Goal: Task Accomplishment & Management: Manage account settings

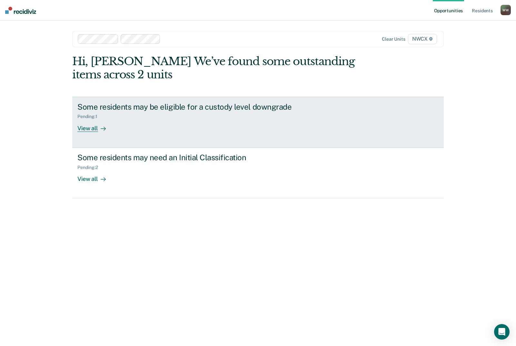
click at [92, 128] on div "View all" at bounding box center [95, 125] width 36 height 13
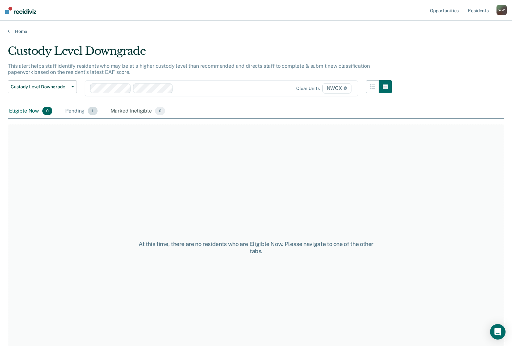
click at [81, 112] on div "Pending 1" at bounding box center [81, 111] width 35 height 14
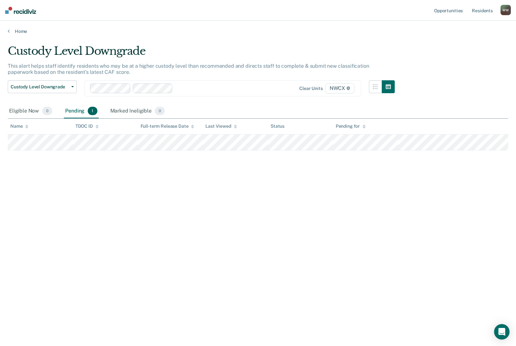
click at [322, 16] on nav "Opportunities Resident s [PERSON_NAME] W W Profile How it works Log Out" at bounding box center [258, 10] width 516 height 21
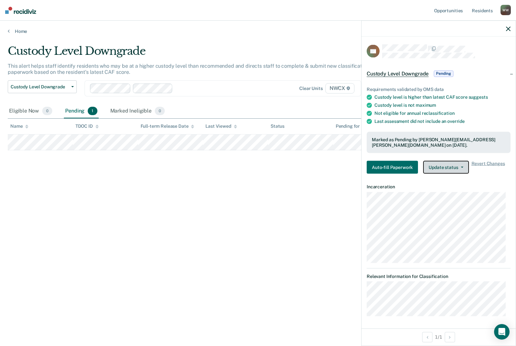
click at [455, 168] on button "Update status" at bounding box center [446, 167] width 46 height 13
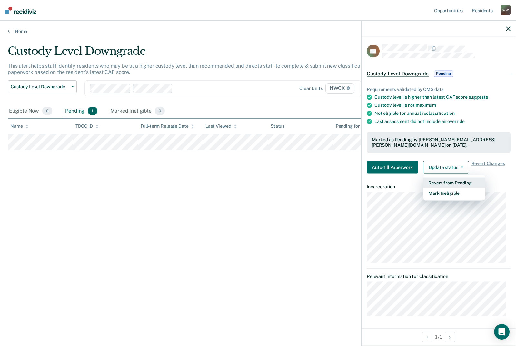
click at [447, 183] on button "Revert from Pending" at bounding box center [454, 183] width 62 height 10
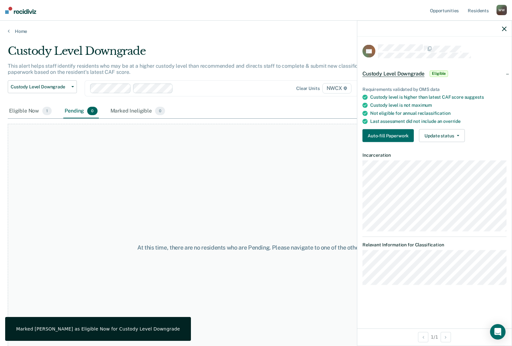
click at [233, 166] on div "At this time, there are no residents who are Pending. Please navigate to one of…" at bounding box center [256, 248] width 496 height 248
click at [27, 109] on div "Eligible Now 1" at bounding box center [30, 111] width 45 height 14
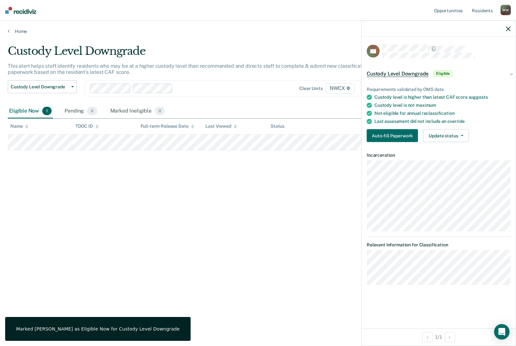
click at [192, 198] on div "Custody Level Downgrade This alert helps staff identify residents who may be at…" at bounding box center [258, 171] width 501 height 253
click at [509, 27] on icon "button" at bounding box center [508, 28] width 5 height 5
